Goal: Information Seeking & Learning: Learn about a topic

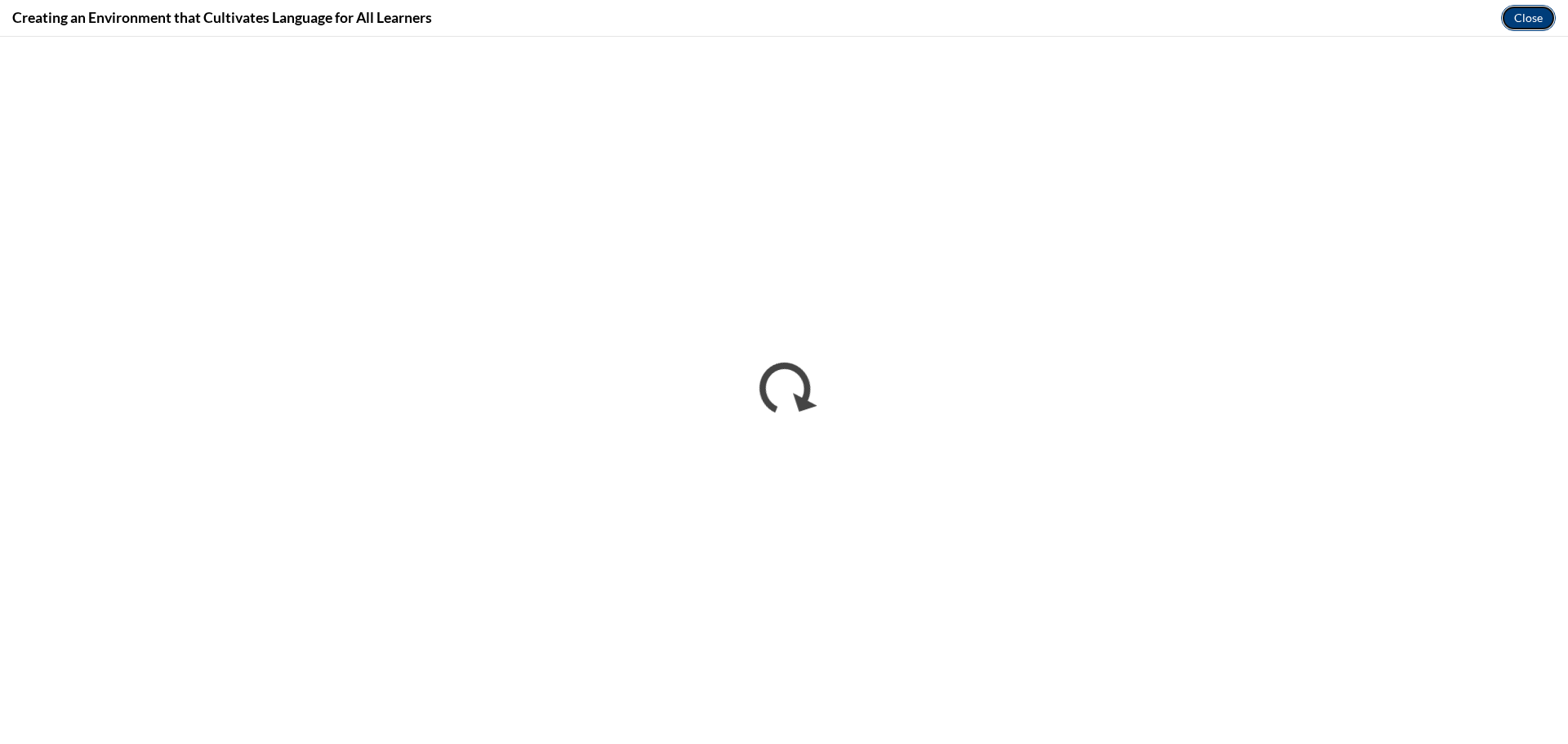
click at [836, 21] on button "Close" at bounding box center [1528, 17] width 55 height 26
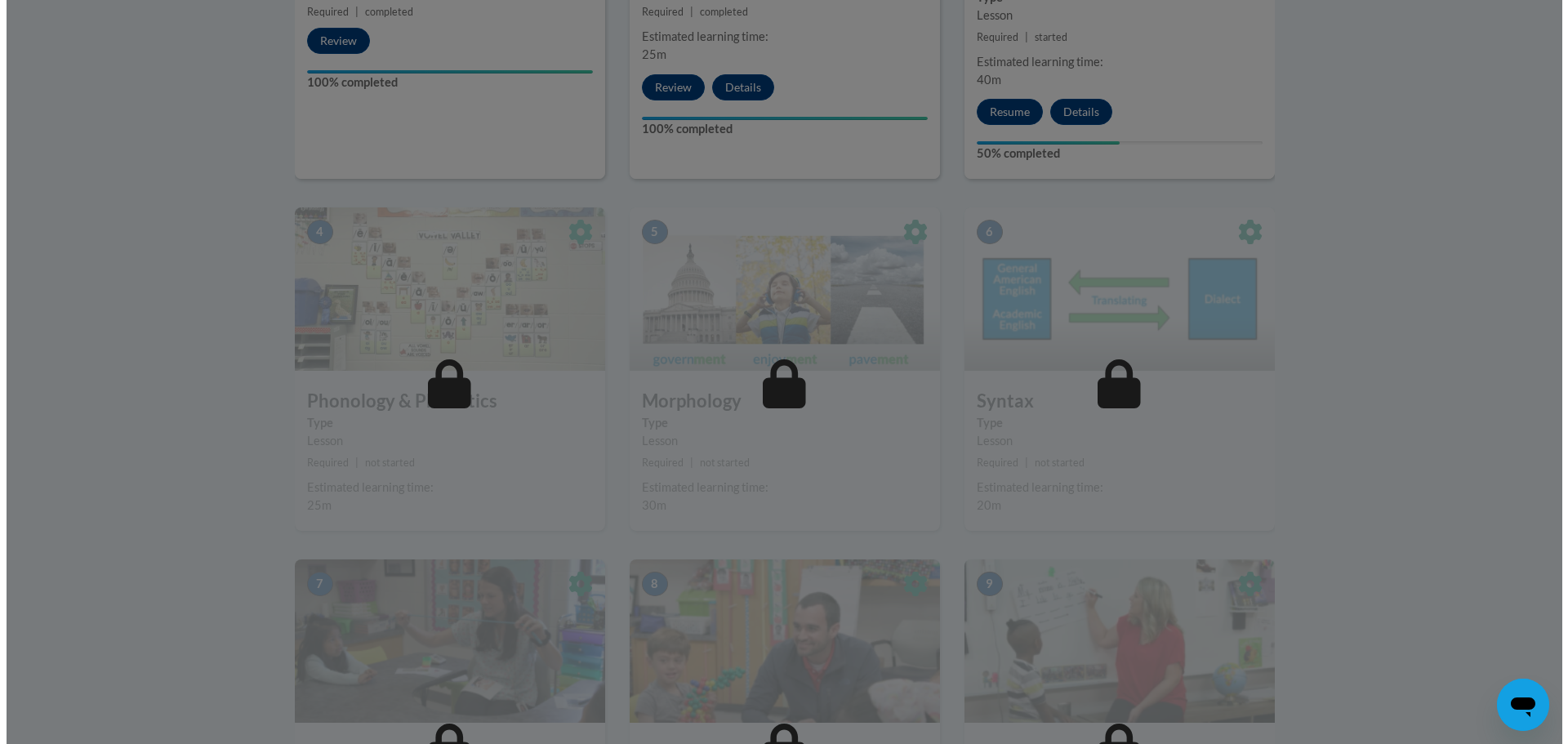
scroll to position [572, 0]
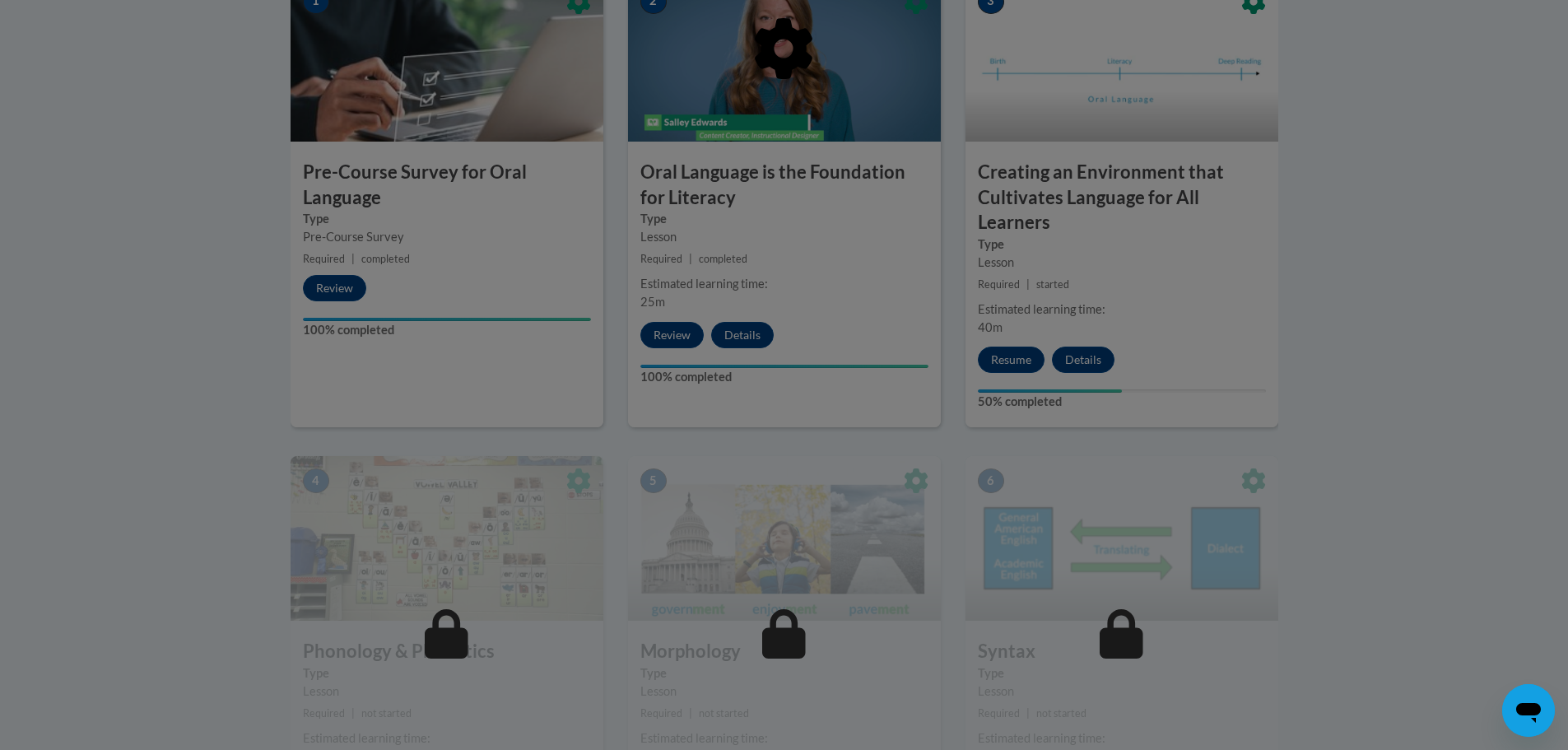
click at [842, 269] on div at bounding box center [784, 134] width 988 height 312
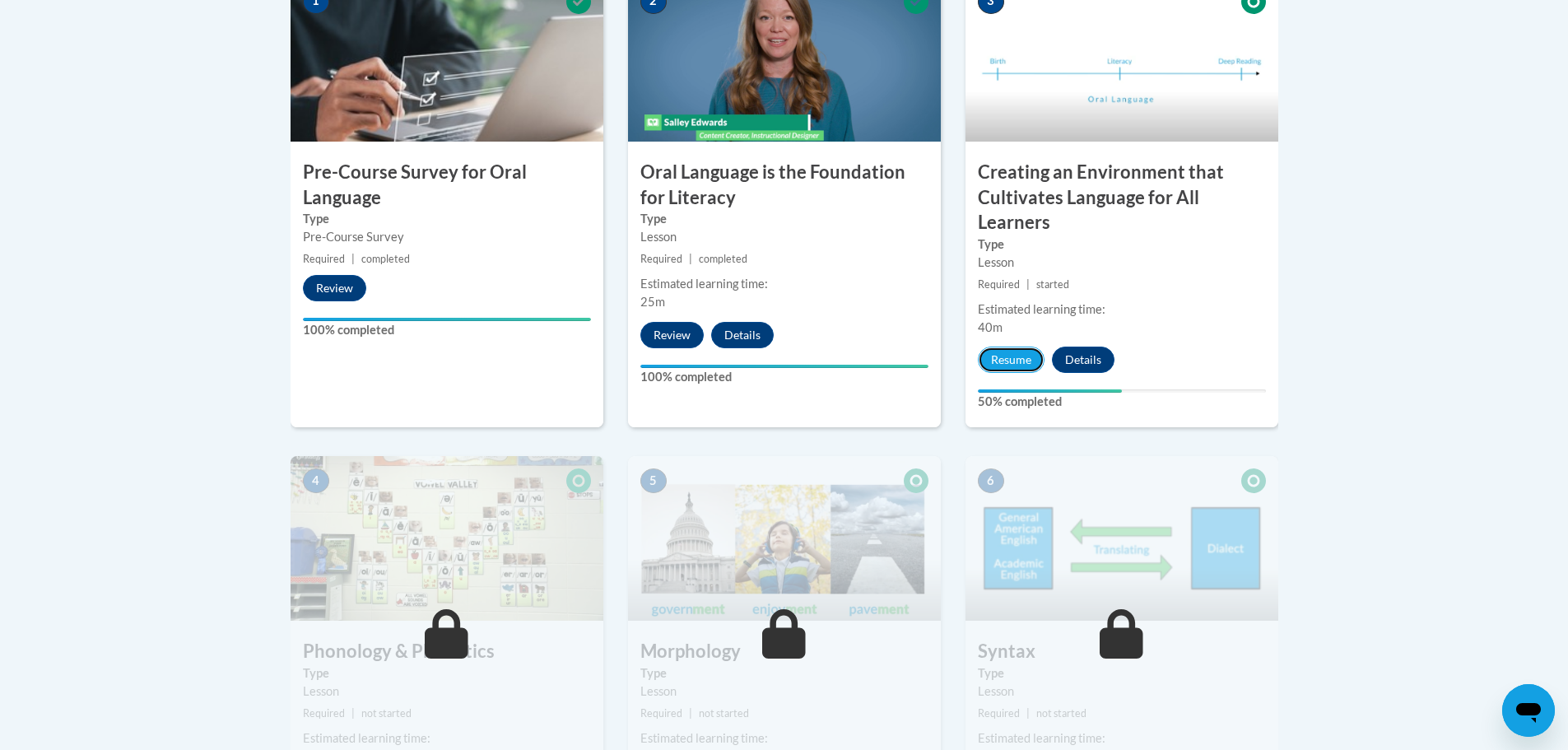
click at [842, 349] on button "Resume" at bounding box center [1010, 359] width 66 height 26
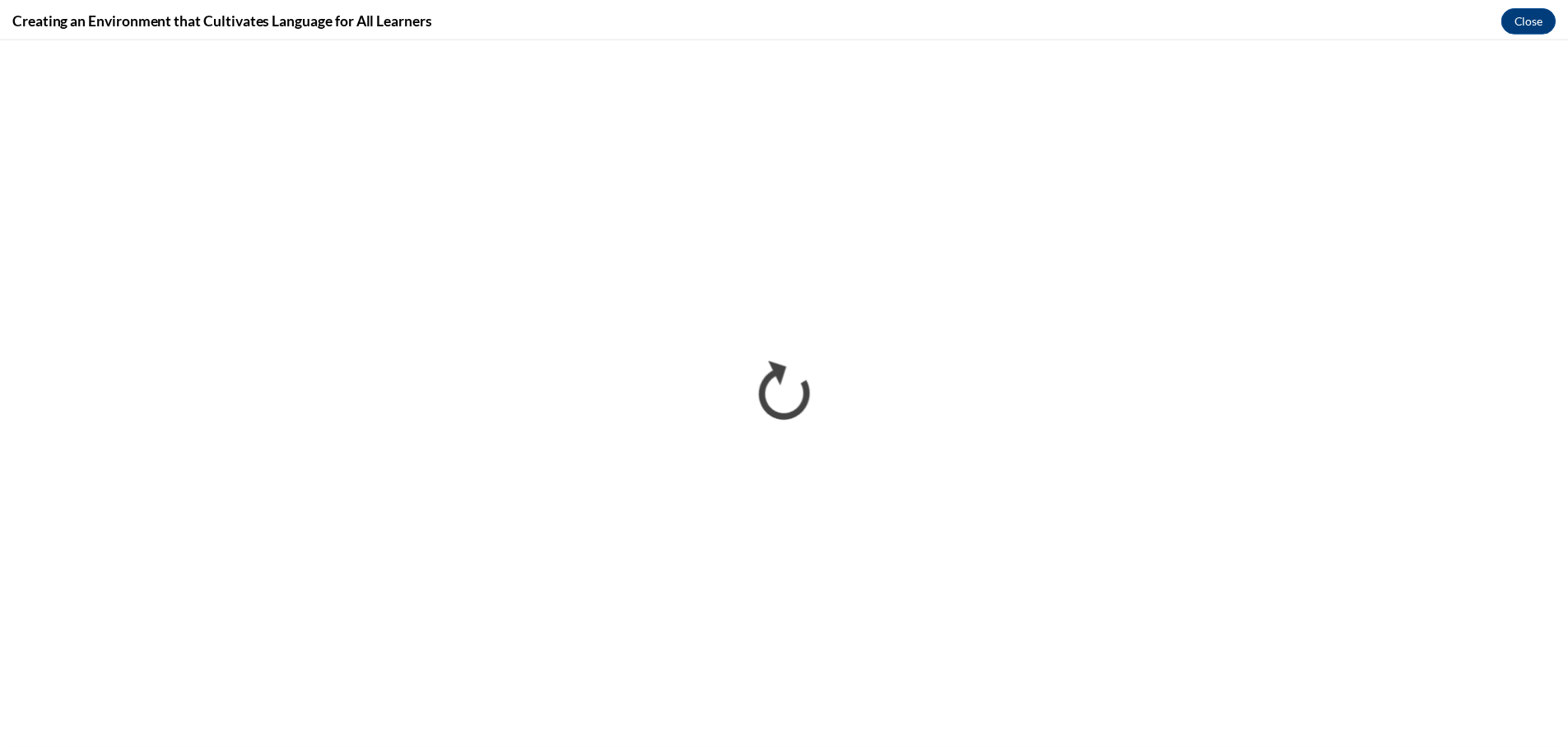
scroll to position [0, 0]
click at [842, 21] on button "Close" at bounding box center [1540, 18] width 55 height 26
